Goal: Navigation & Orientation: Find specific page/section

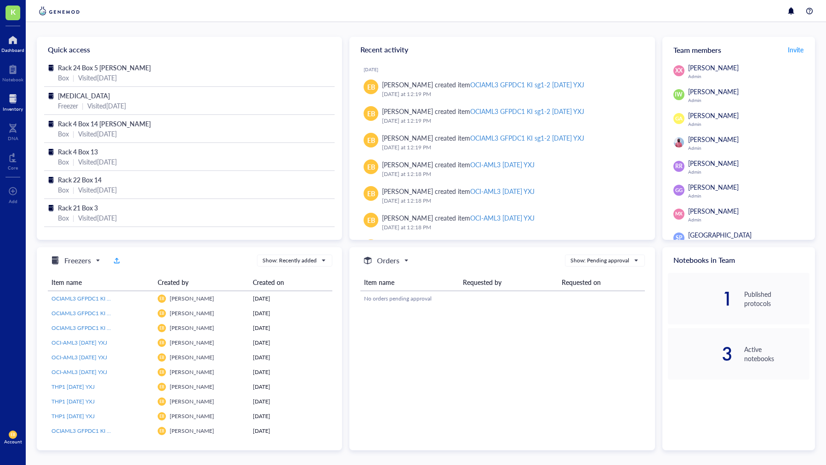
click at [15, 104] on div at bounding box center [13, 98] width 20 height 15
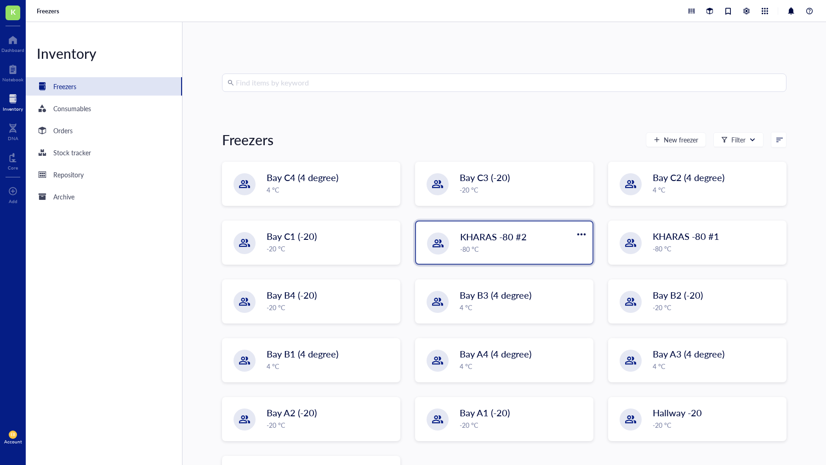
click at [462, 243] on span "KHARAS -80 #2" at bounding box center [493, 236] width 67 height 13
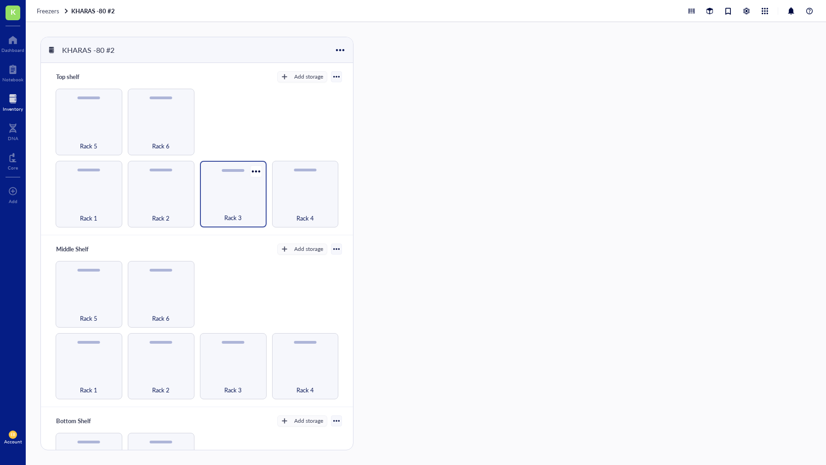
click at [222, 179] on div "Rack 3" at bounding box center [233, 194] width 67 height 67
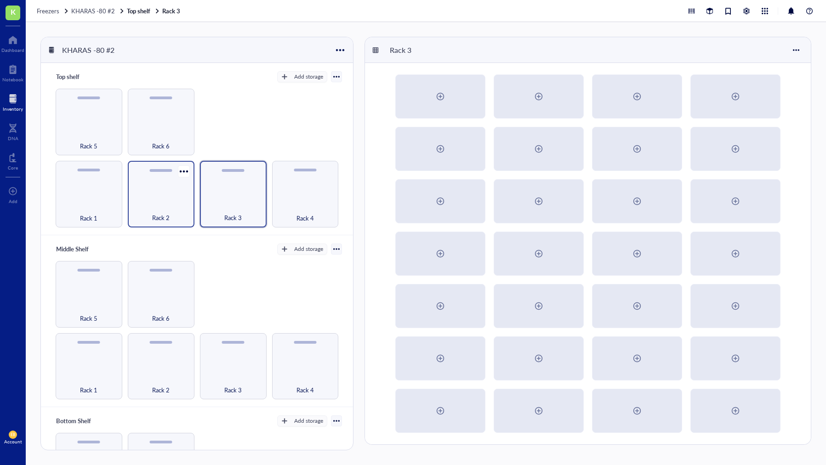
click at [178, 192] on div "Rack 2" at bounding box center [161, 194] width 67 height 67
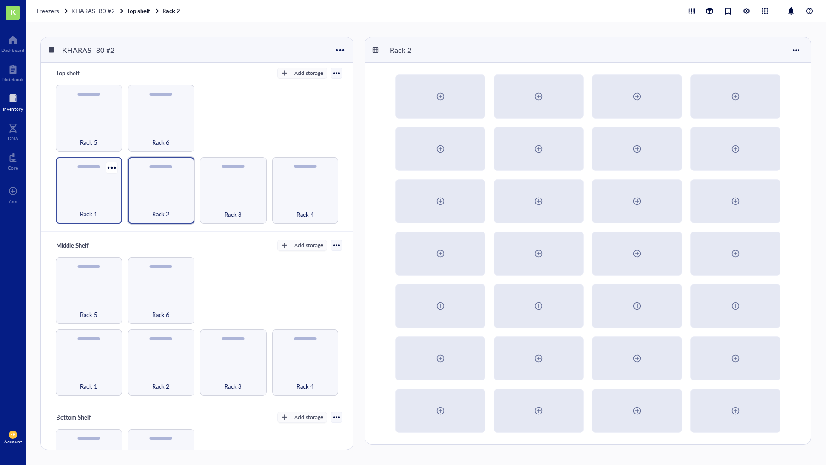
click at [79, 184] on div "Rack 1" at bounding box center [89, 190] width 67 height 67
click at [83, 11] on span "KHARAS -80 #2" at bounding box center [93, 10] width 44 height 9
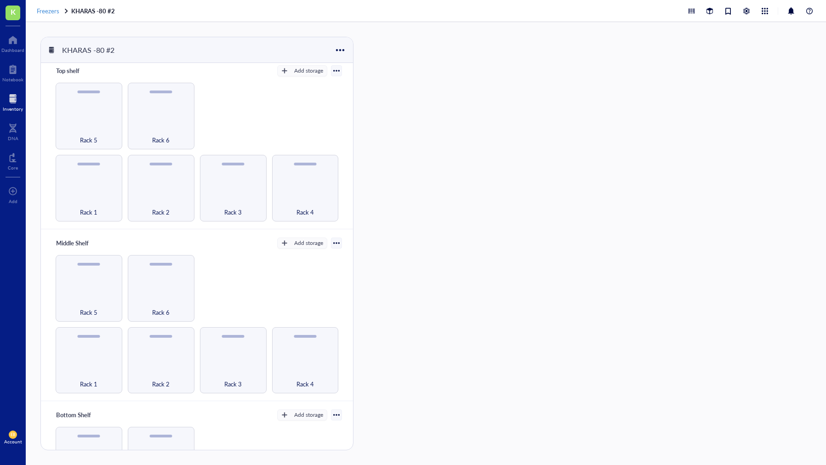
click at [49, 10] on span "Freezers" at bounding box center [48, 10] width 23 height 9
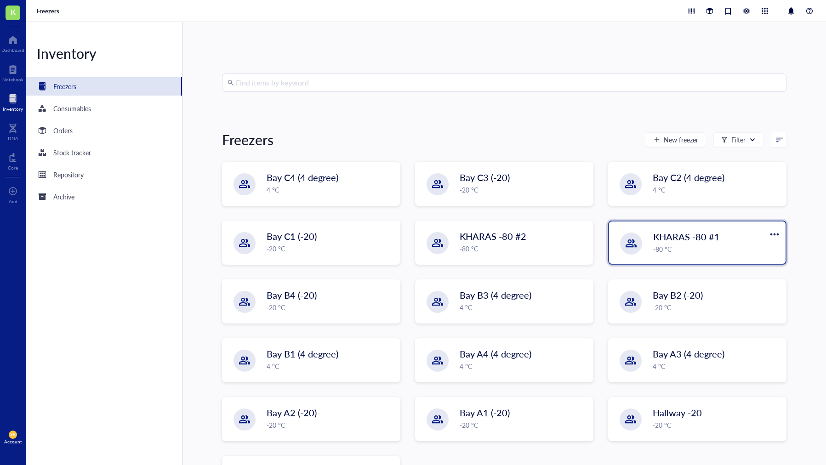
click at [669, 244] on div "-80 °C" at bounding box center [716, 249] width 127 height 10
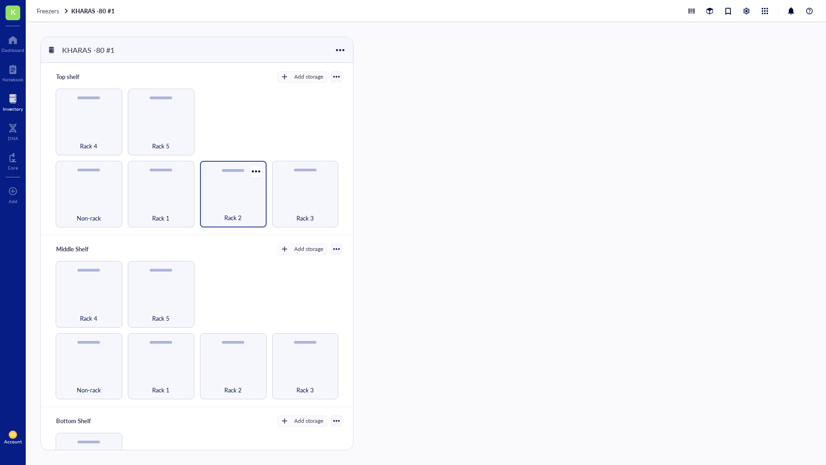
click at [241, 189] on div "Rack 2" at bounding box center [233, 194] width 67 height 67
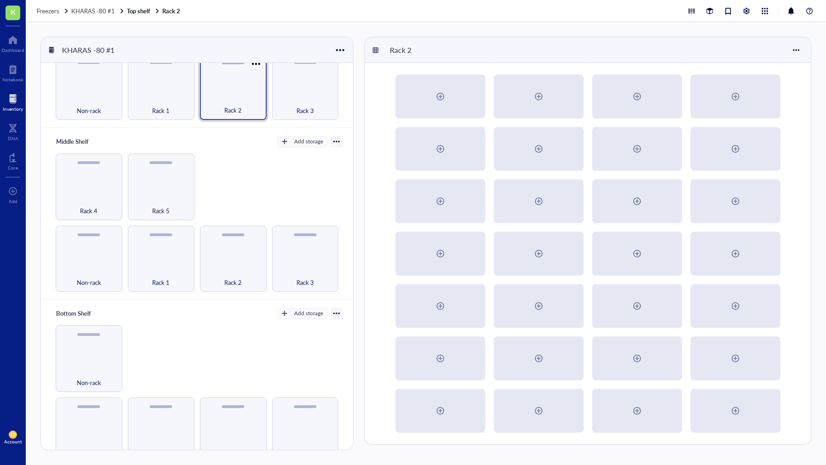
scroll to position [117, 0]
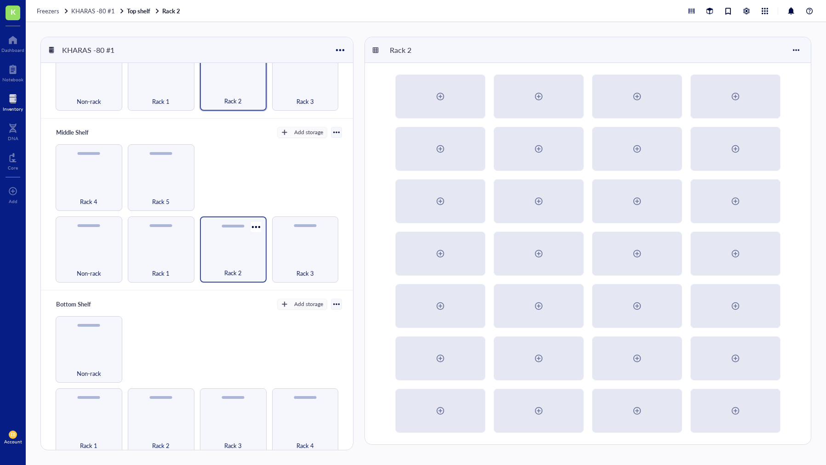
click at [232, 263] on div "Rack 2" at bounding box center [232, 268] width 57 height 20
